Goal: Task Accomplishment & Management: Complete application form

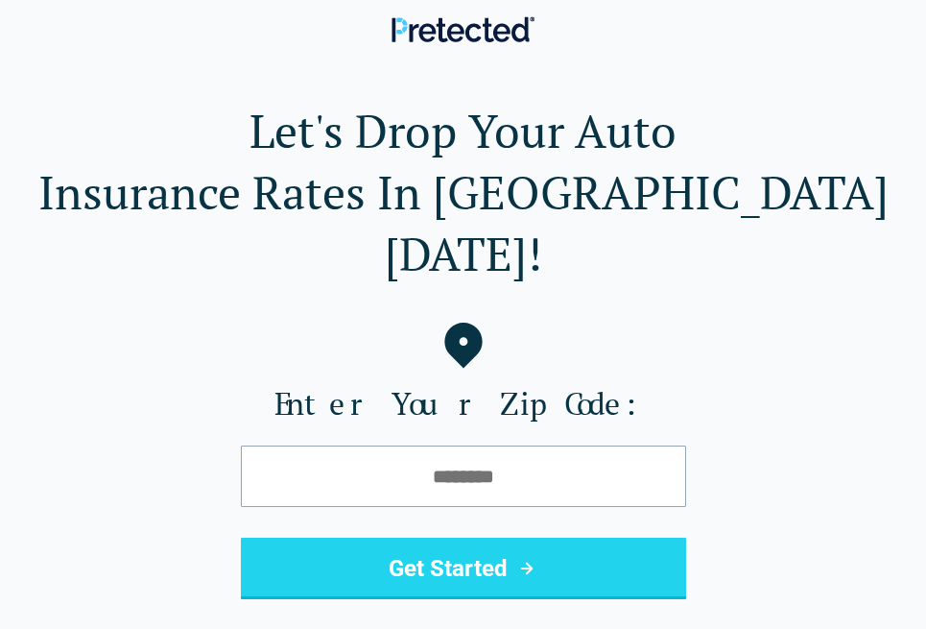
click at [591, 592] on div "Let's Drop Your Auto Insurance Rates In [GEOGRAPHIC_DATA] [DATE]! Enter Your Zi…" at bounding box center [463, 450] width 865 height 700
click at [593, 584] on div "Let's Drop Your Auto Insurance Rates In [GEOGRAPHIC_DATA] [DATE]! Enter Your Zi…" at bounding box center [463, 450] width 865 height 700
click at [593, 589] on div "Let's Drop Your Auto Insurance Rates In [GEOGRAPHIC_DATA] [DATE]! Enter Your Zi…" at bounding box center [463, 450] width 865 height 700
click at [590, 595] on div "Let's Drop Your Auto Insurance Rates In [GEOGRAPHIC_DATA] [DATE]! Enter Your Zi…" at bounding box center [463, 450] width 865 height 700
click at [593, 586] on div "Let's Drop Your Auto Insurance Rates In [GEOGRAPHIC_DATA] [DATE]! Enter Your Zi…" at bounding box center [463, 450] width 865 height 700
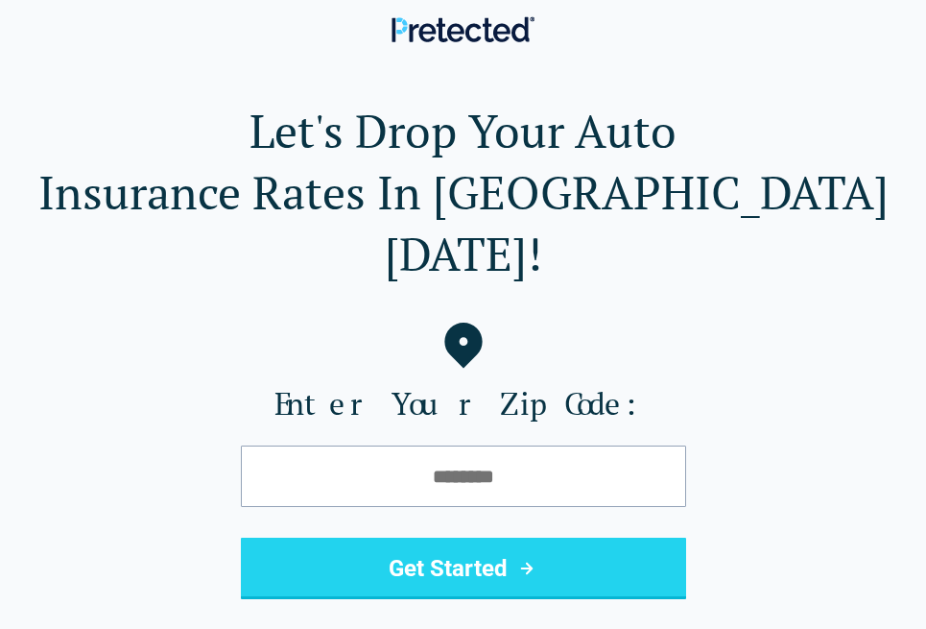
click at [587, 592] on div "Let's Drop Your Auto Insurance Rates In [GEOGRAPHIC_DATA] [DATE]! Enter Your Zi…" at bounding box center [463, 450] width 865 height 700
click at [593, 592] on div "Let's Drop Your Auto Insurance Rates In [GEOGRAPHIC_DATA] [DATE]! Enter Your Zi…" at bounding box center [463, 450] width 865 height 700
click at [590, 595] on div "Let's Drop Your Auto Insurance Rates In [GEOGRAPHIC_DATA] [DATE]! Enter Your Zi…" at bounding box center [463, 450] width 865 height 700
click at [590, 592] on div "Let's Drop Your Auto Insurance Rates In [GEOGRAPHIC_DATA] [DATE]! Enter Your Zi…" at bounding box center [463, 450] width 865 height 700
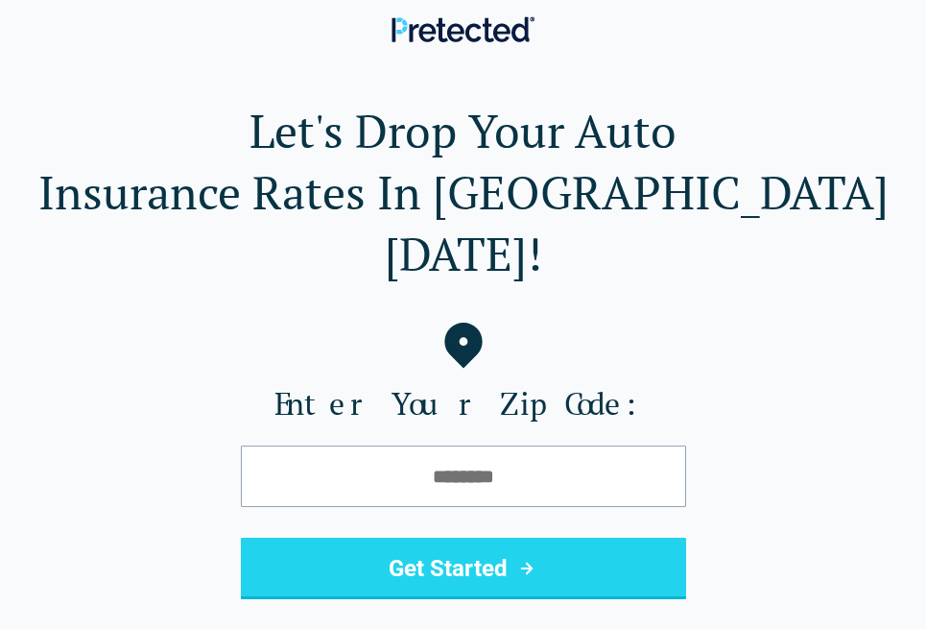
click at [593, 592] on div "Let's Drop Your Auto Insurance Rates In [GEOGRAPHIC_DATA] [DATE]! Enter Your Zi…" at bounding box center [463, 450] width 865 height 700
click at [593, 595] on div "Let's Drop Your Auto Insurance Rates In [GEOGRAPHIC_DATA] [DATE]! Enter Your Zi…" at bounding box center [463, 450] width 865 height 700
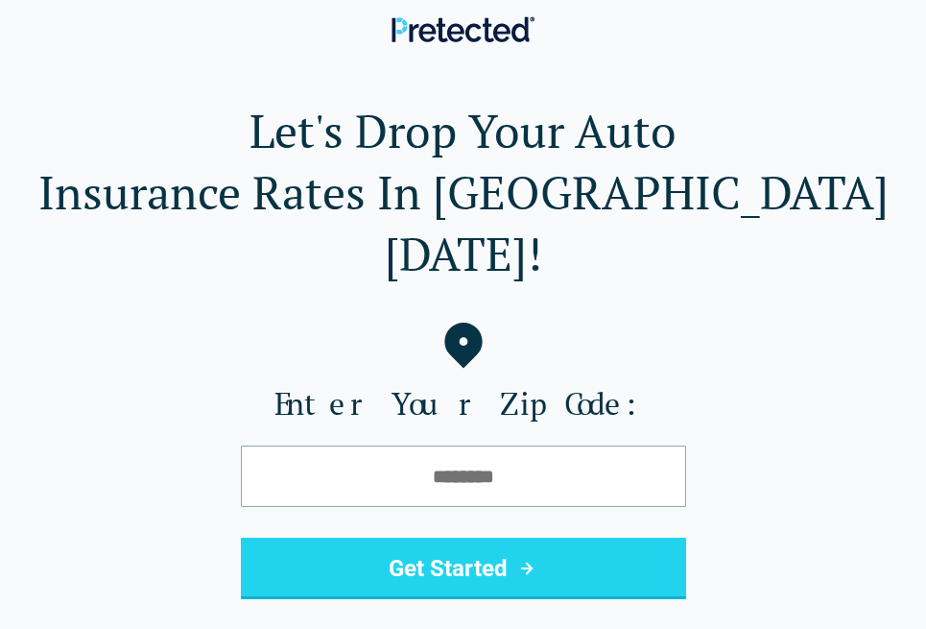
click at [595, 592] on div "Let's Drop Your Auto Insurance Rates In [GEOGRAPHIC_DATA] [DATE]! Enter Your Zi…" at bounding box center [463, 450] width 865 height 700
